Goal: Entertainment & Leisure: Consume media (video, audio)

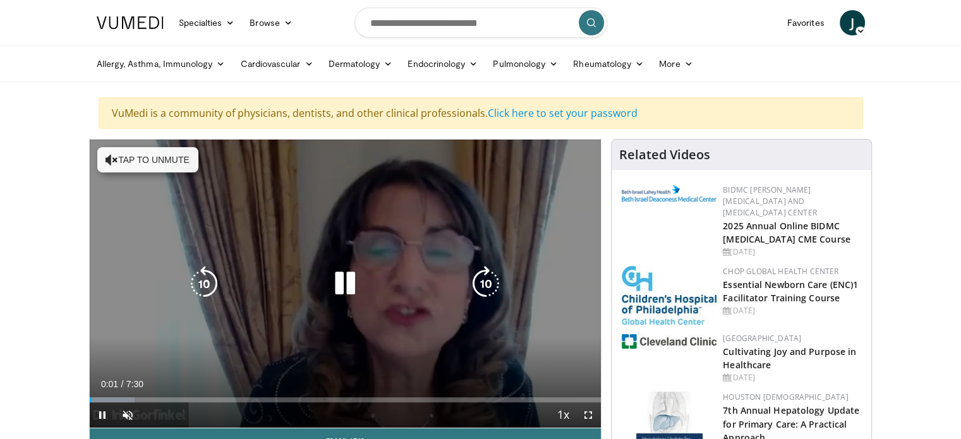
click at [153, 166] on button "Tap to unmute" at bounding box center [147, 159] width 101 height 25
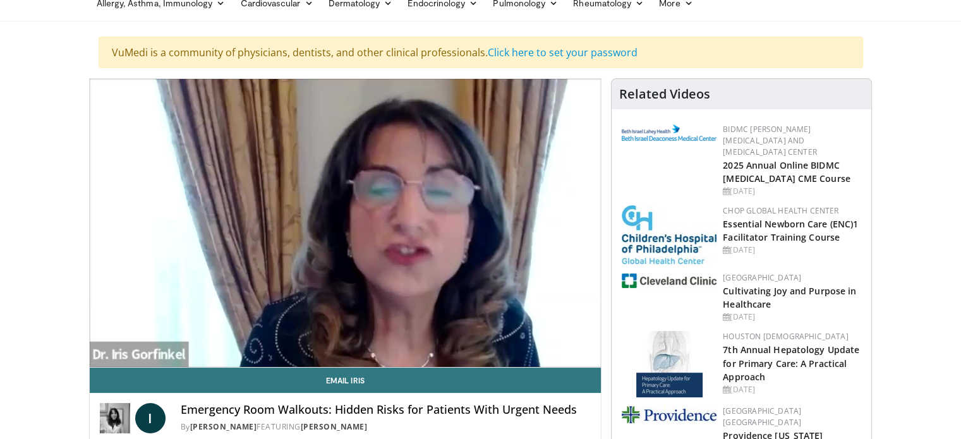
scroll to position [76, 0]
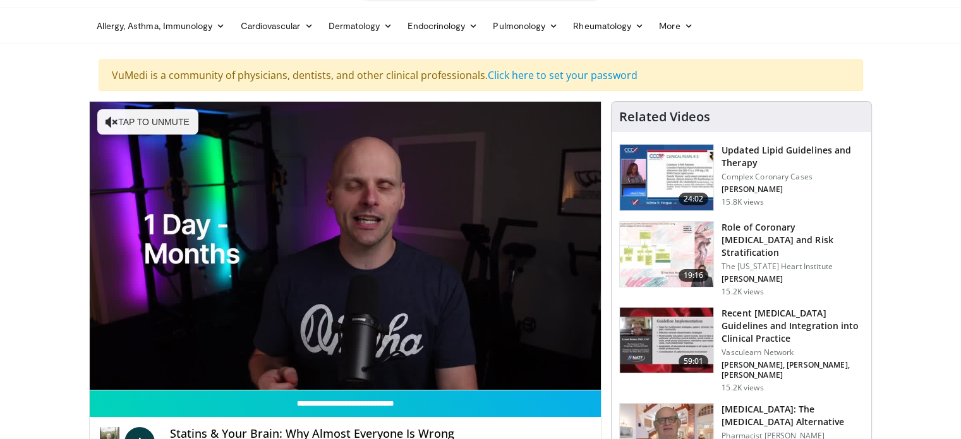
scroll to position [51, 0]
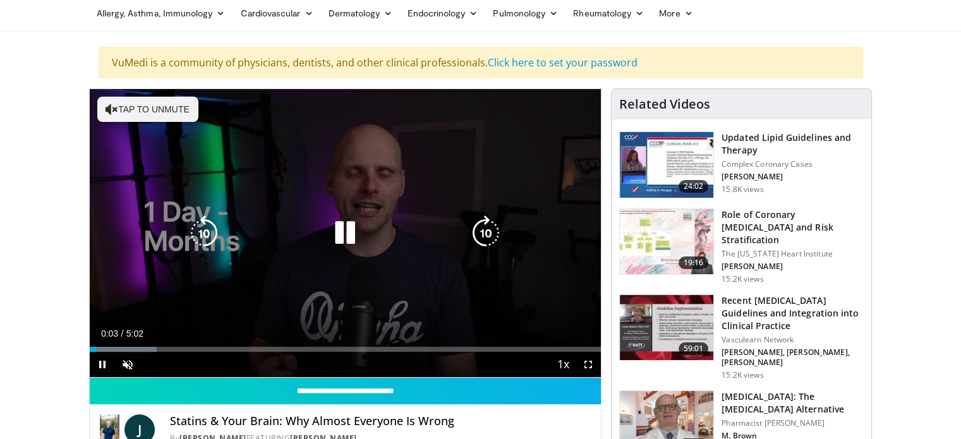
click at [155, 100] on button "Tap to unmute" at bounding box center [147, 109] width 101 height 25
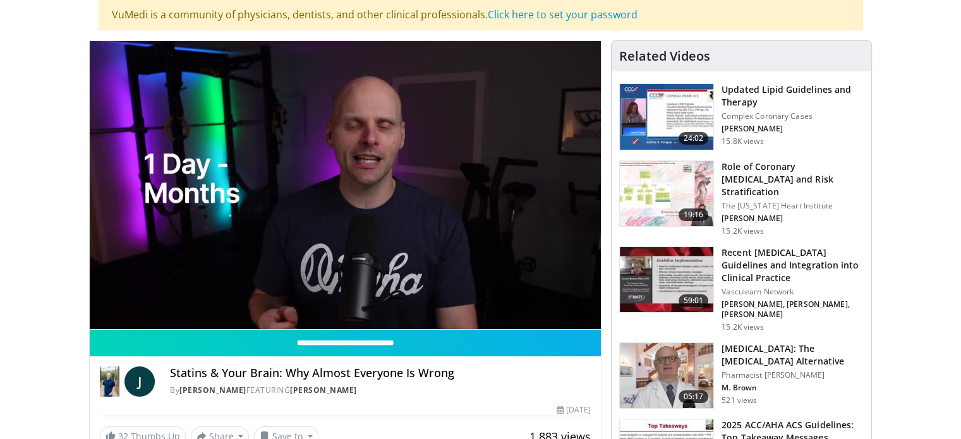
scroll to position [92, 0]
